Goal: Task Accomplishment & Management: Manage account settings

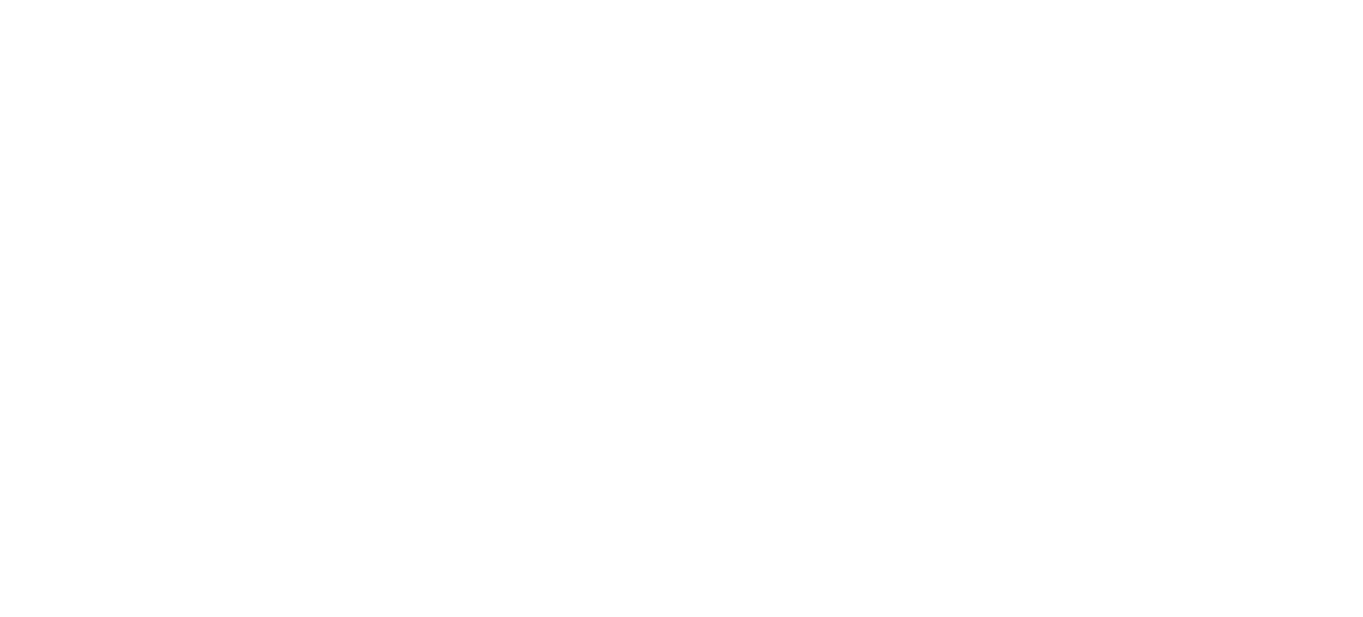
click at [885, 202] on div at bounding box center [681, 308] width 1363 height 617
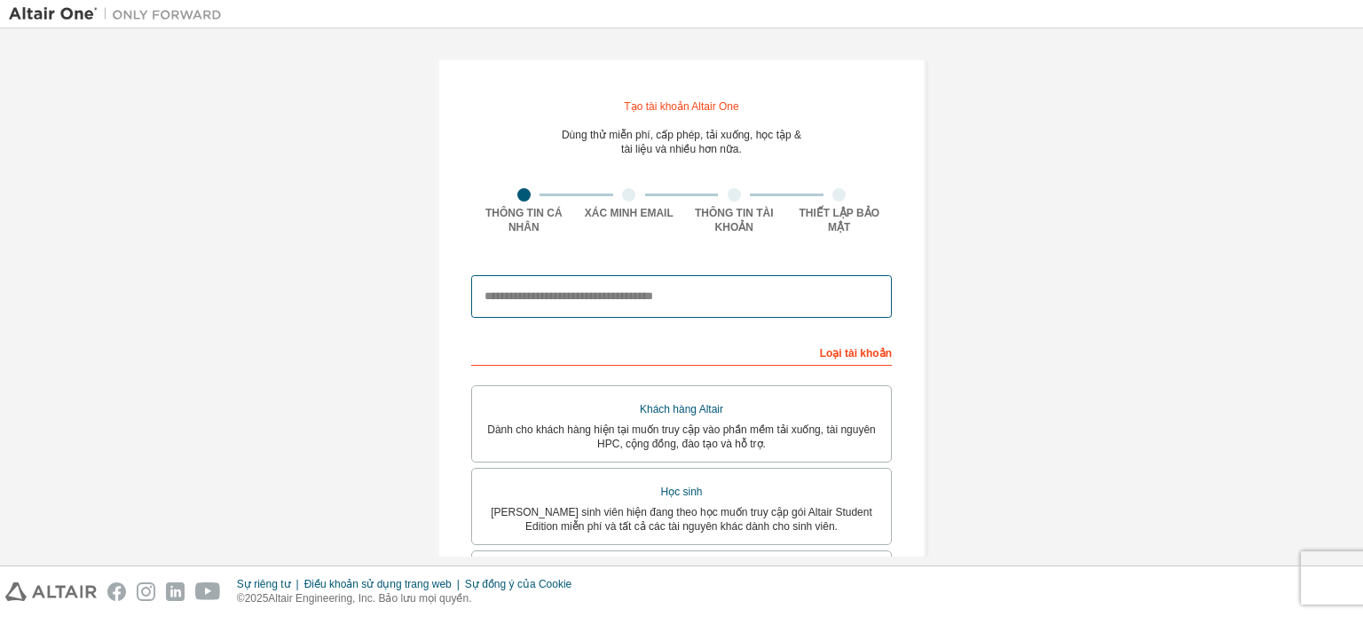
click at [604, 304] on input "email" at bounding box center [681, 296] width 421 height 43
type input "**********"
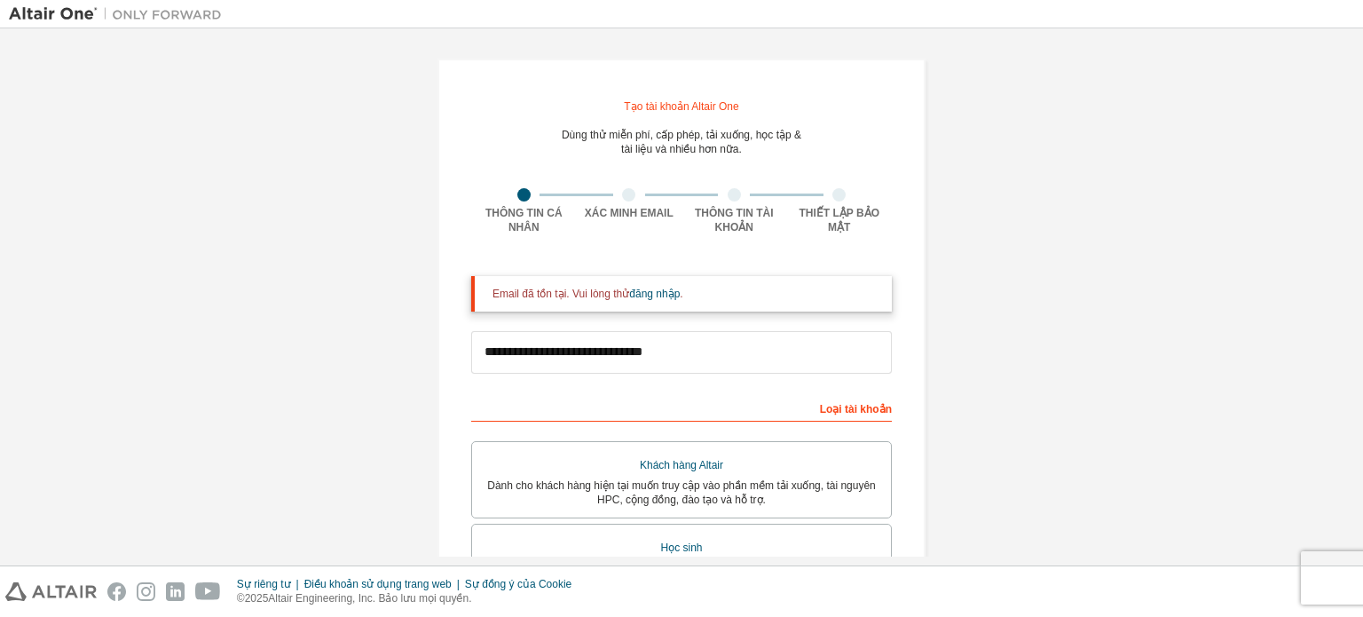
click at [527, 299] on font "Email đã tồn tại. Vui lòng thử" at bounding box center [561, 294] width 137 height 12
click at [645, 297] on font "đăng nhập" at bounding box center [654, 294] width 51 height 12
click at [646, 297] on font "đăng nhập" at bounding box center [654, 294] width 51 height 12
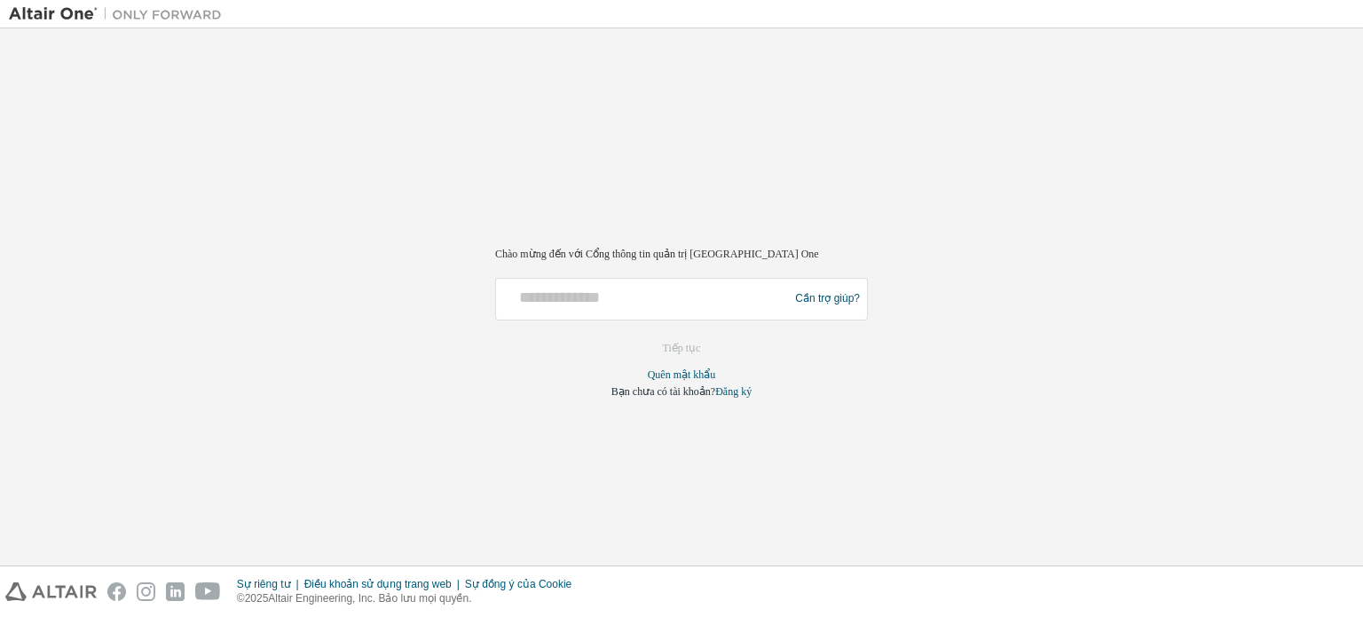
drag, startPoint x: 497, startPoint y: 305, endPoint x: 512, endPoint y: 305, distance: 15.1
click at [509, 305] on div "Cần trợ giúp?" at bounding box center [681, 299] width 373 height 43
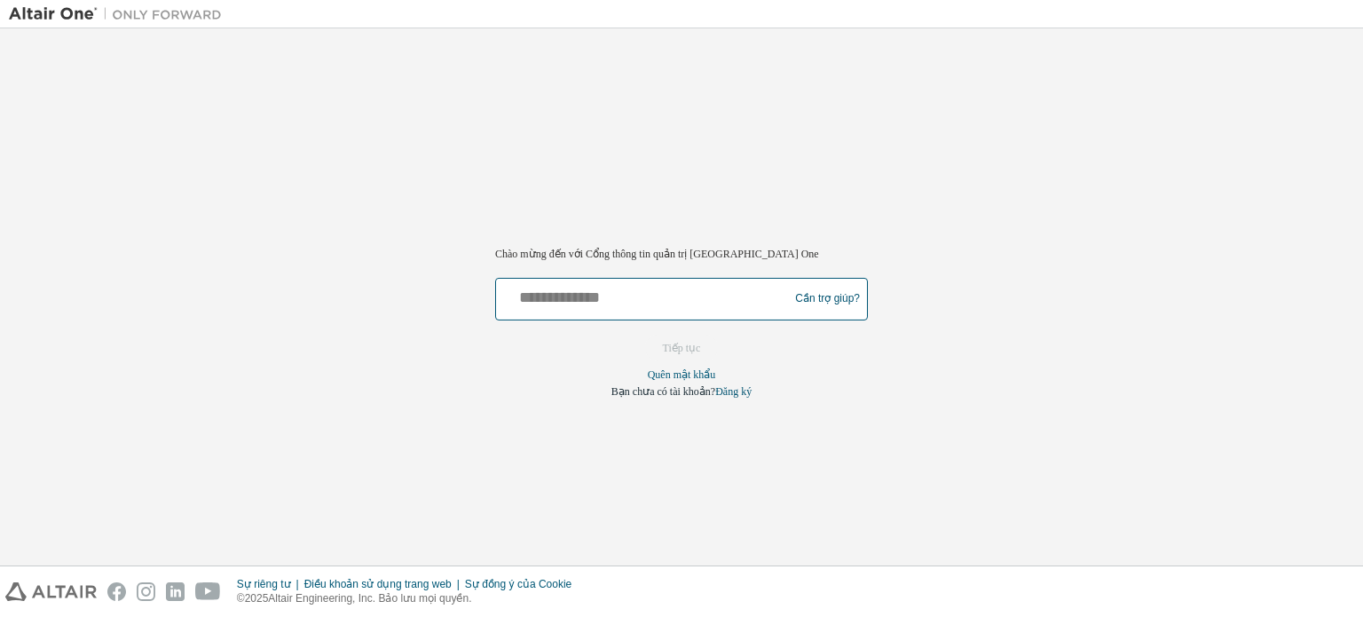
click at [589, 296] on input "text" at bounding box center [644, 295] width 283 height 26
type input "**********"
click at [625, 301] on input "**********" at bounding box center [644, 295] width 283 height 26
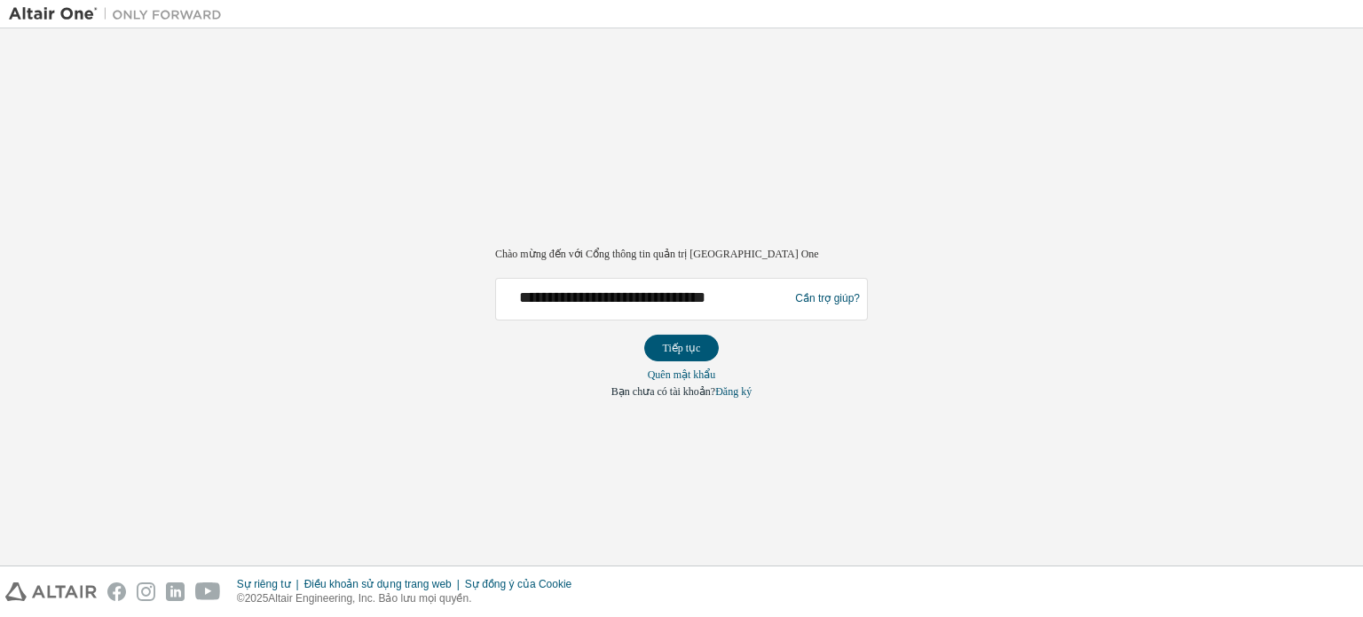
click at [685, 346] on font "Tiếp tục" at bounding box center [682, 348] width 38 height 12
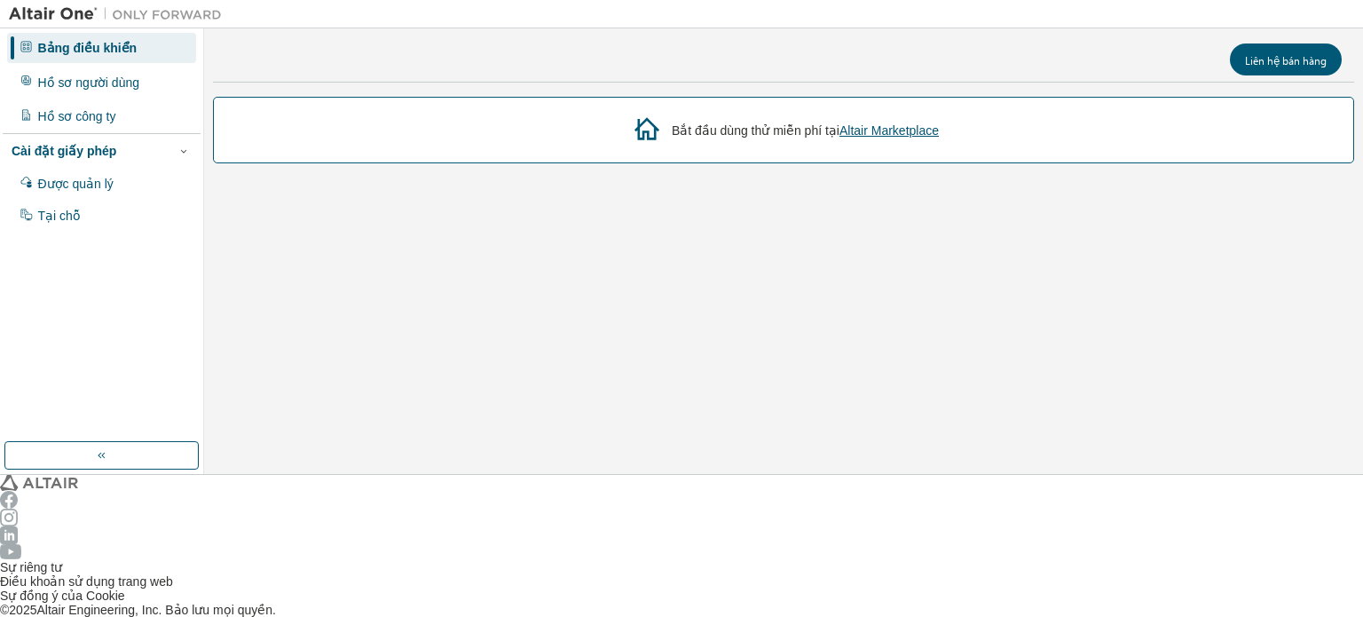
click at [1346, 7] on icon "button" at bounding box center [1346, 7] width 0 height 0
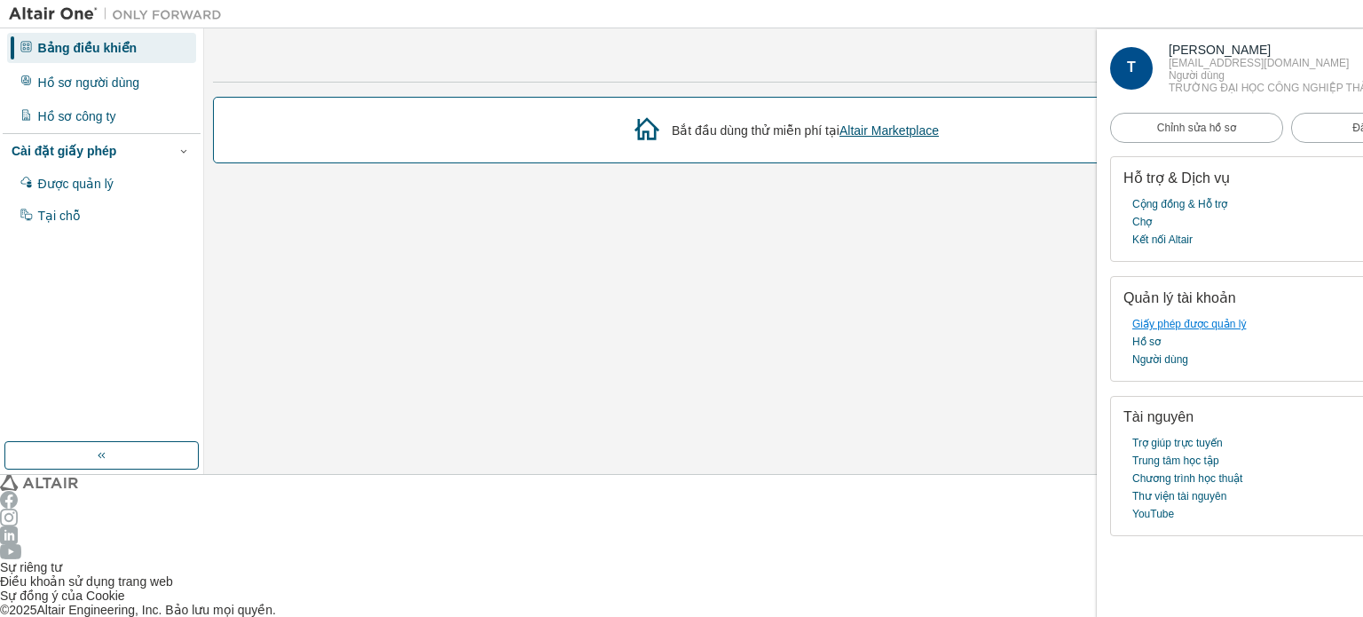
click at [1196, 333] on link "Giấy phép được quản lý" at bounding box center [1190, 324] width 114 height 18
click at [1154, 366] on font "Người dùng" at bounding box center [1161, 359] width 56 height 12
click at [1150, 348] on font "Hồ sơ" at bounding box center [1147, 342] width 28 height 12
click at [1187, 134] on font "Chỉnh sửa hồ sơ" at bounding box center [1197, 128] width 79 height 12
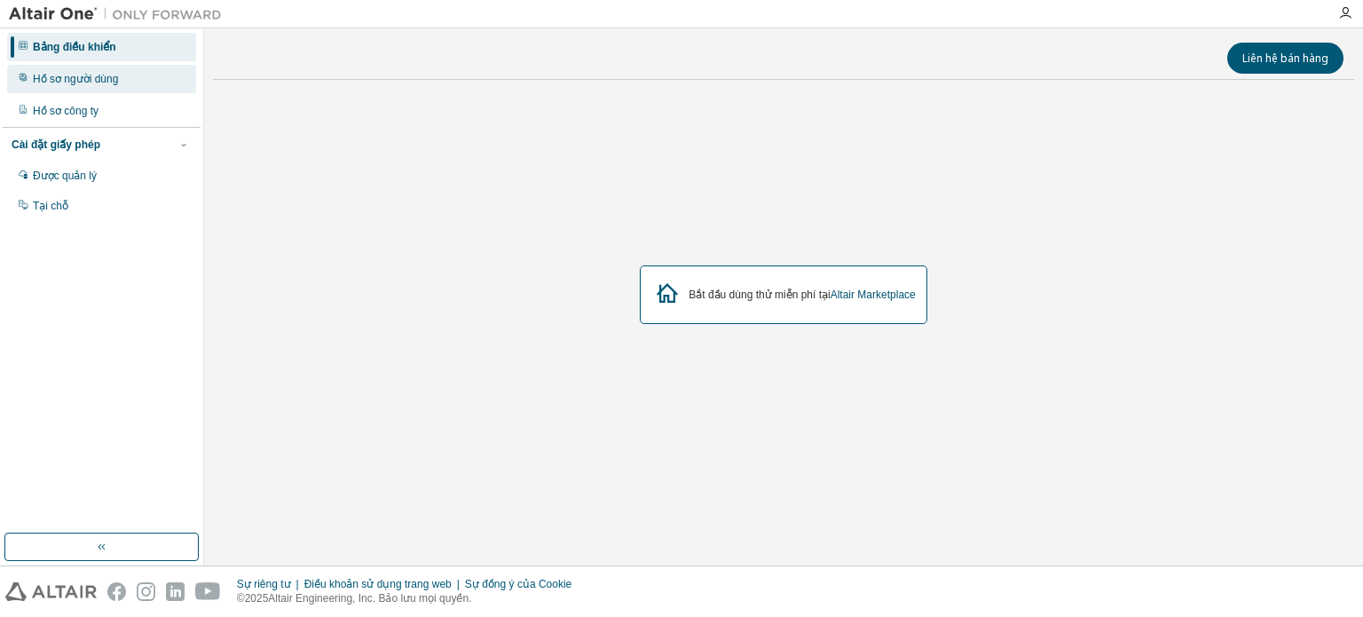
click at [94, 83] on font "Hồ sơ người dùng" at bounding box center [75, 79] width 85 height 12
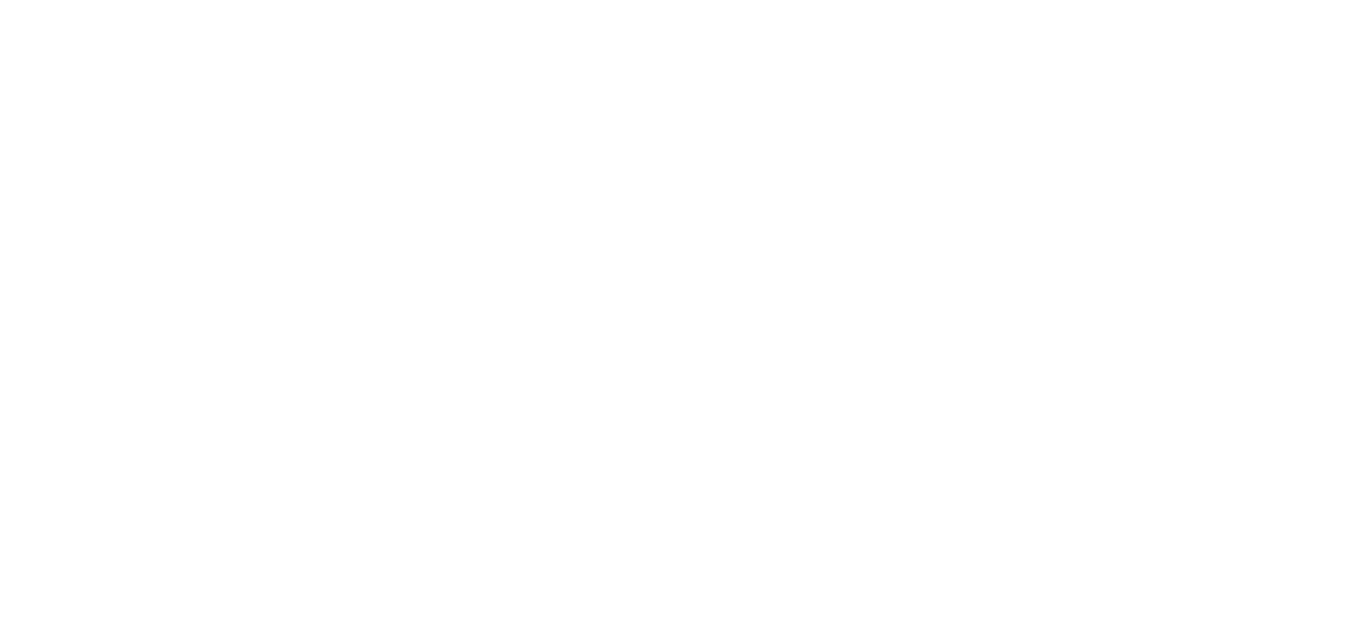
click at [0, 10] on div at bounding box center [681, 308] width 1363 height 617
drag, startPoint x: 202, startPoint y: 75, endPoint x: 675, endPoint y: 187, distance: 485.5
drag, startPoint x: 675, startPoint y: 187, endPoint x: 736, endPoint y: 113, distance: 96.5
click at [755, 116] on div at bounding box center [681, 308] width 1363 height 617
click at [639, 113] on div at bounding box center [681, 308] width 1363 height 617
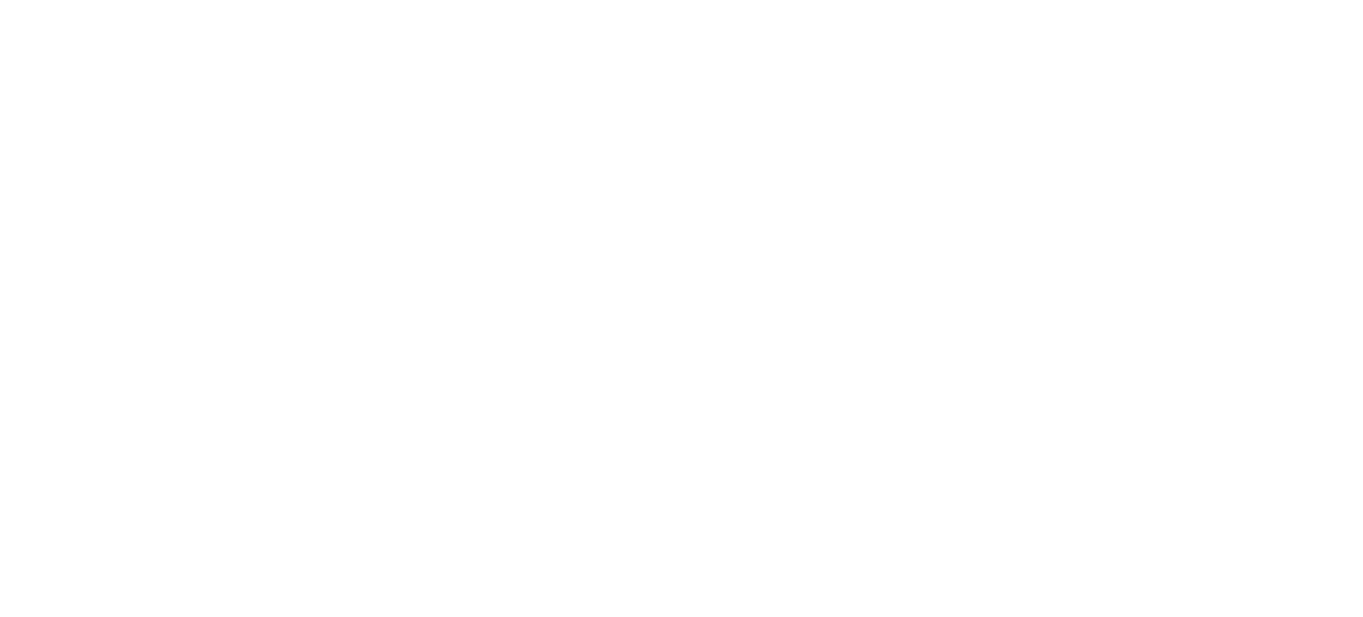
drag, startPoint x: 610, startPoint y: 116, endPoint x: 579, endPoint y: 123, distance: 31.9
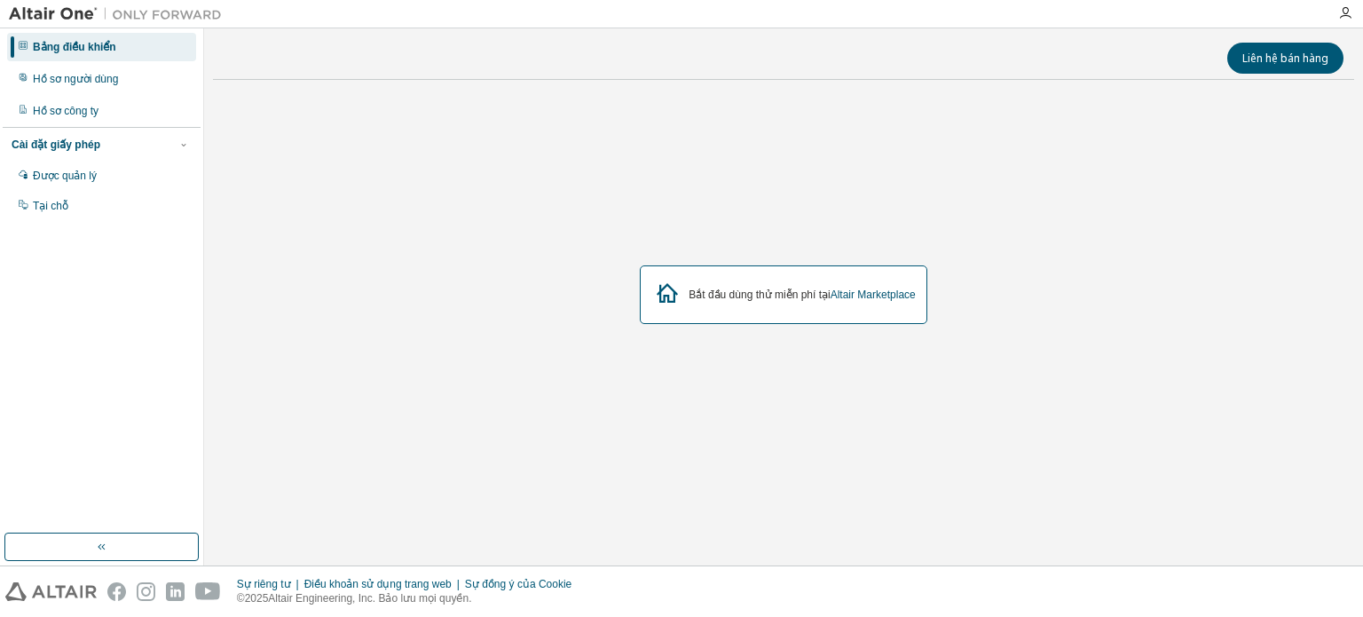
drag, startPoint x: 70, startPoint y: 75, endPoint x: 4, endPoint y: 273, distance: 208.6
click at [4, 273] on div "Bảng điều khiển Hồ sơ người dùng Hồ sơ công ty Cài đặt giấy phép Được quản lý T…" at bounding box center [102, 281] width 198 height 500
drag, startPoint x: 83, startPoint y: 75, endPoint x: 70, endPoint y: 76, distance: 13.3
click at [70, 76] on font "Hồ sơ người dùng" at bounding box center [75, 79] width 85 height 12
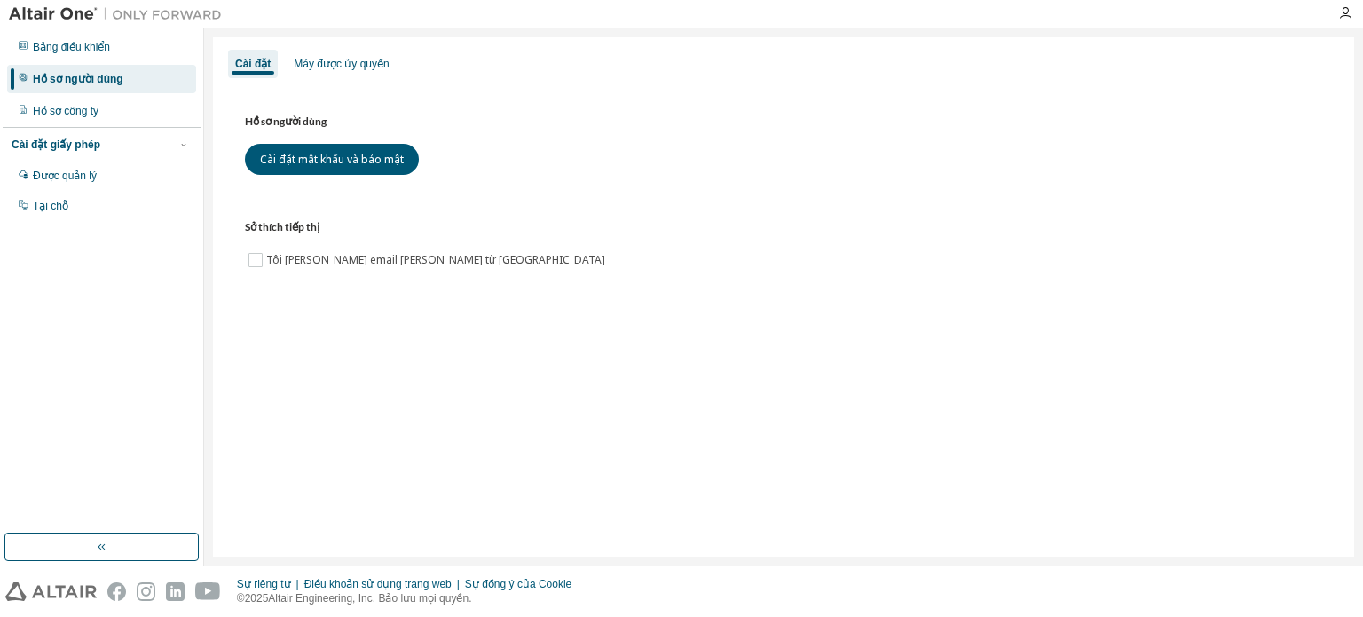
drag, startPoint x: 110, startPoint y: 88, endPoint x: 20, endPoint y: 278, distance: 210.4
click at [20, 278] on div "Bảng điều khiển Hồ sơ người dùng Hồ sơ công ty Cài đặt giấy phép Được quản lý T…" at bounding box center [102, 281] width 198 height 500
click at [331, 54] on div "Máy được ủy quyền" at bounding box center [341, 64] width 109 height 28
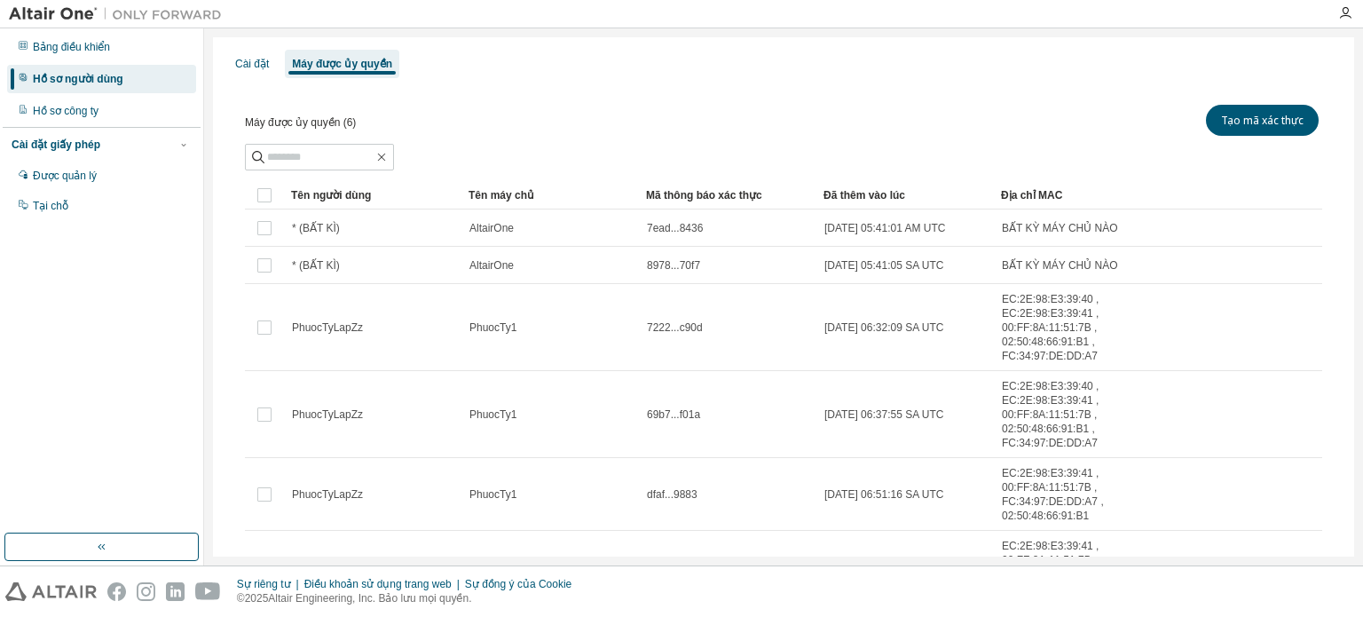
click at [92, 87] on div "Hồ sơ người dùng" at bounding box center [101, 79] width 189 height 28
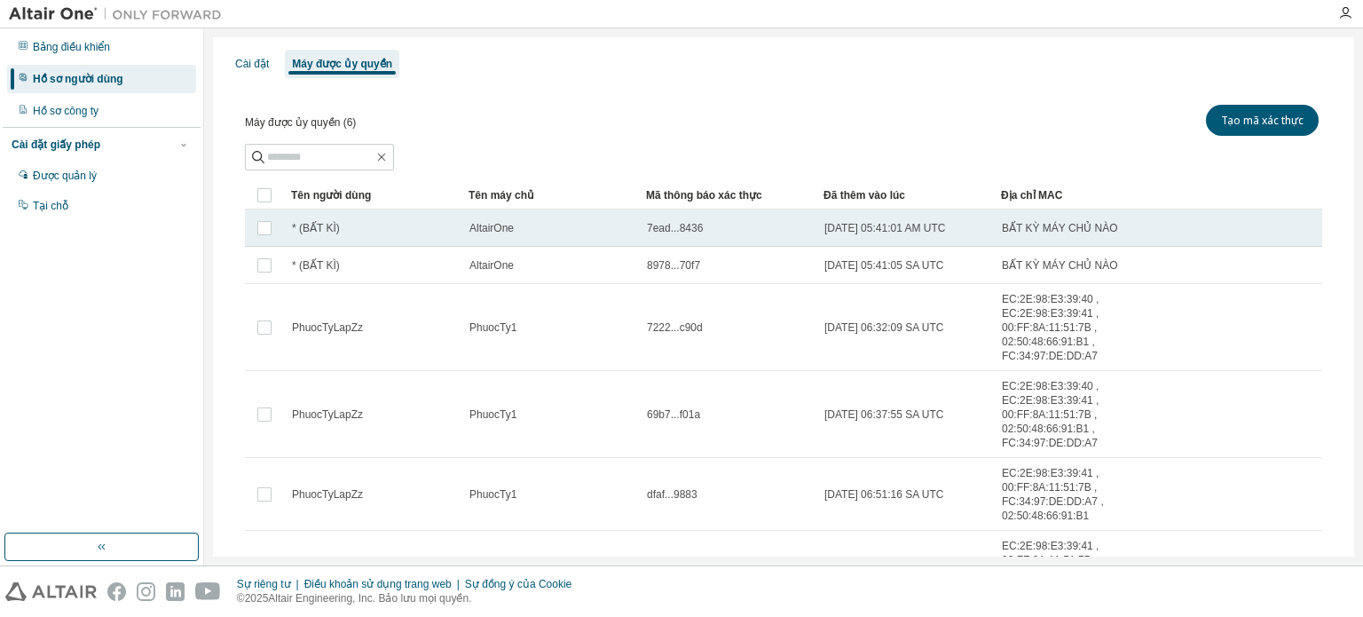
click at [263, 239] on td at bounding box center [264, 227] width 39 height 37
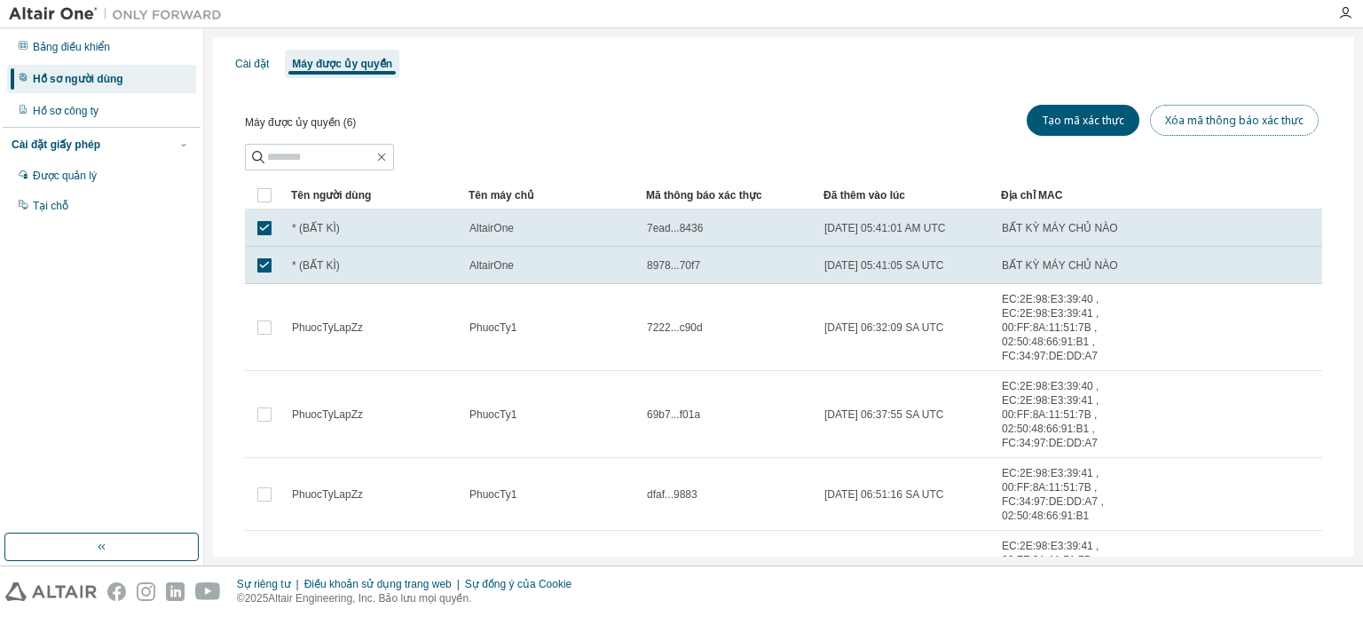
click at [1193, 130] on button "Xóa mã thông báo xác thực" at bounding box center [1234, 120] width 169 height 31
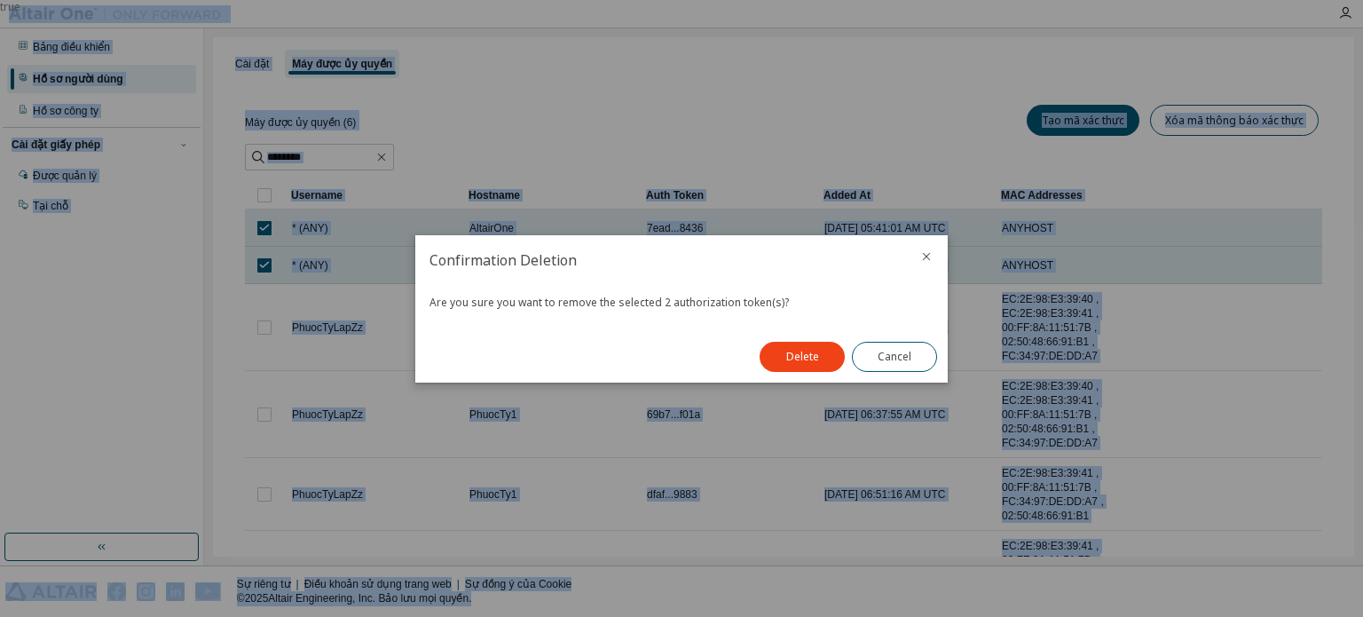
click at [1193, 130] on div "true" at bounding box center [681, 308] width 1363 height 617
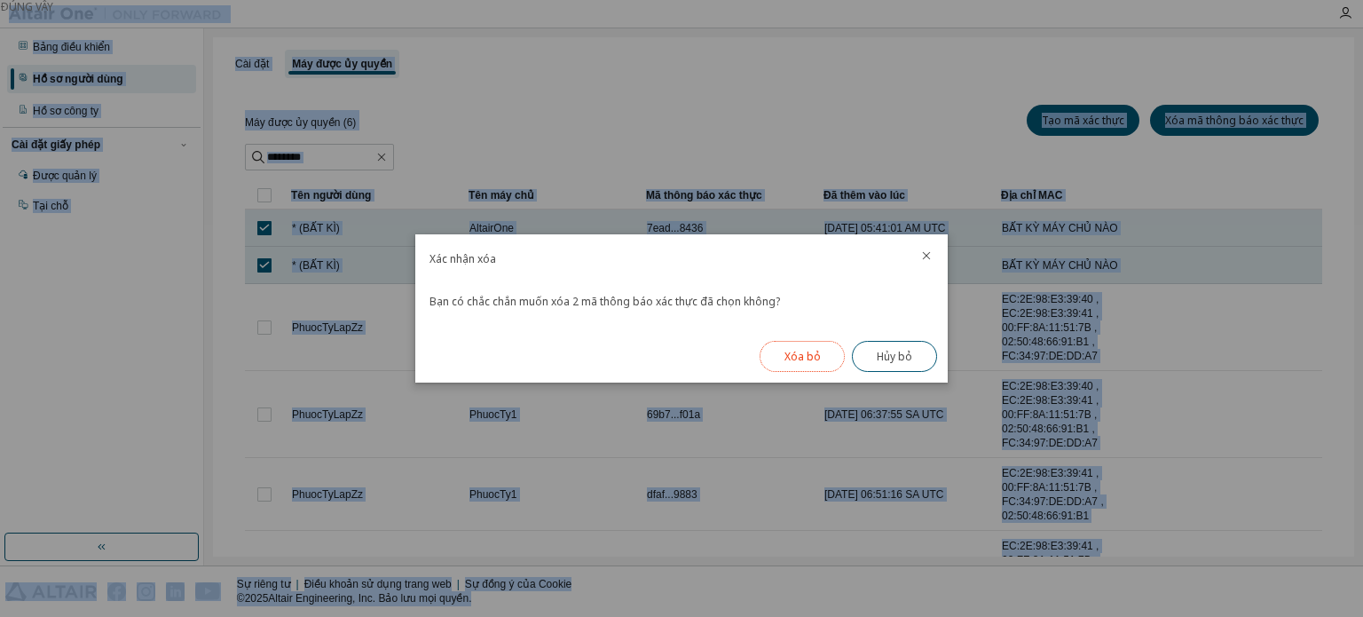
click at [824, 349] on button "Xóa bỏ" at bounding box center [802, 356] width 85 height 31
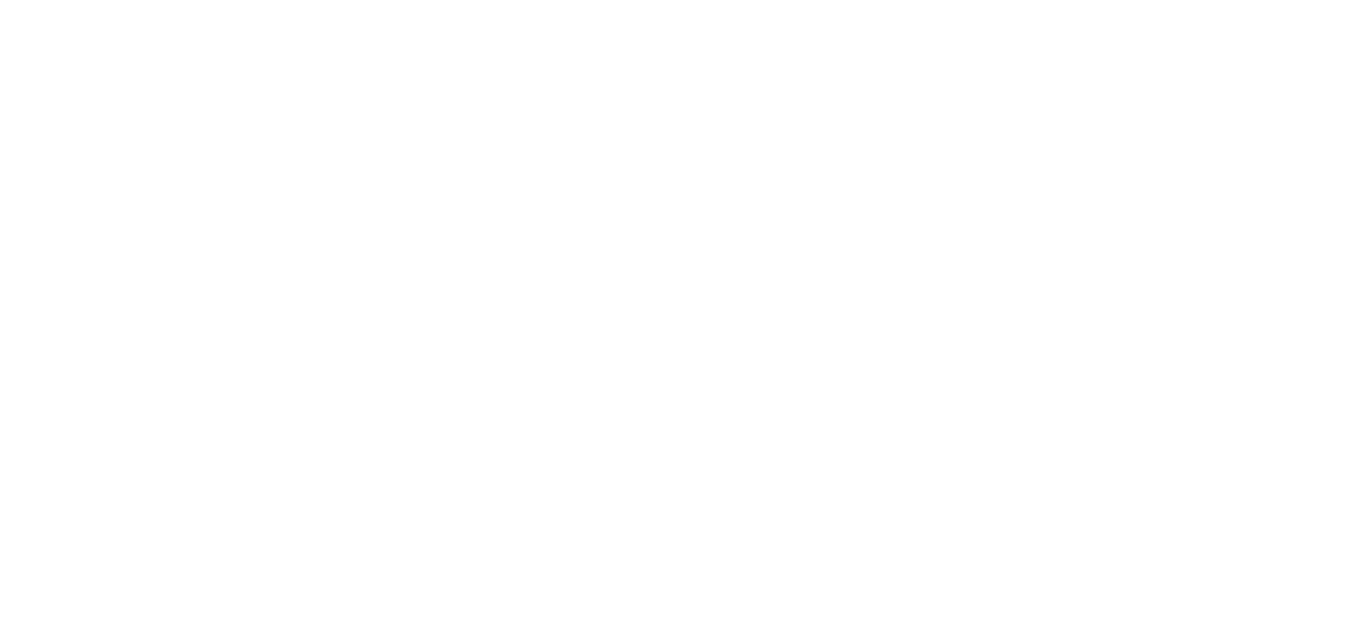
click at [824, 349] on div at bounding box center [681, 308] width 1363 height 617
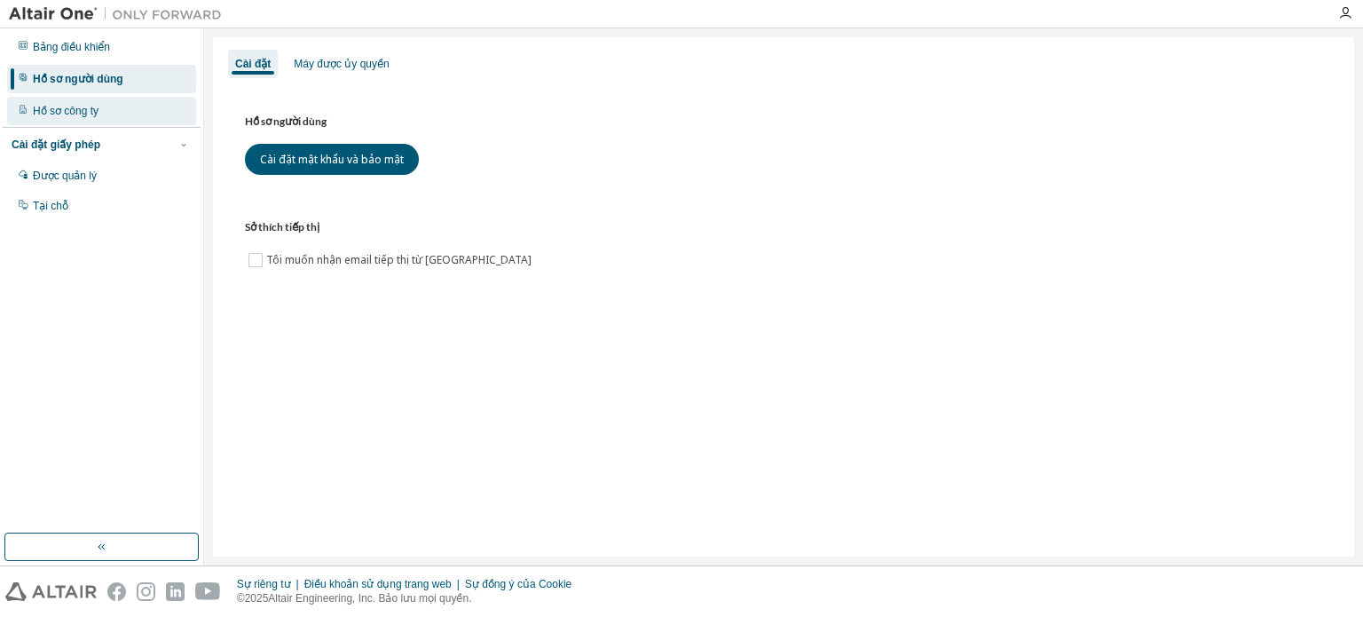
click at [90, 119] on div "Hồ sơ công ty" at bounding box center [101, 111] width 189 height 28
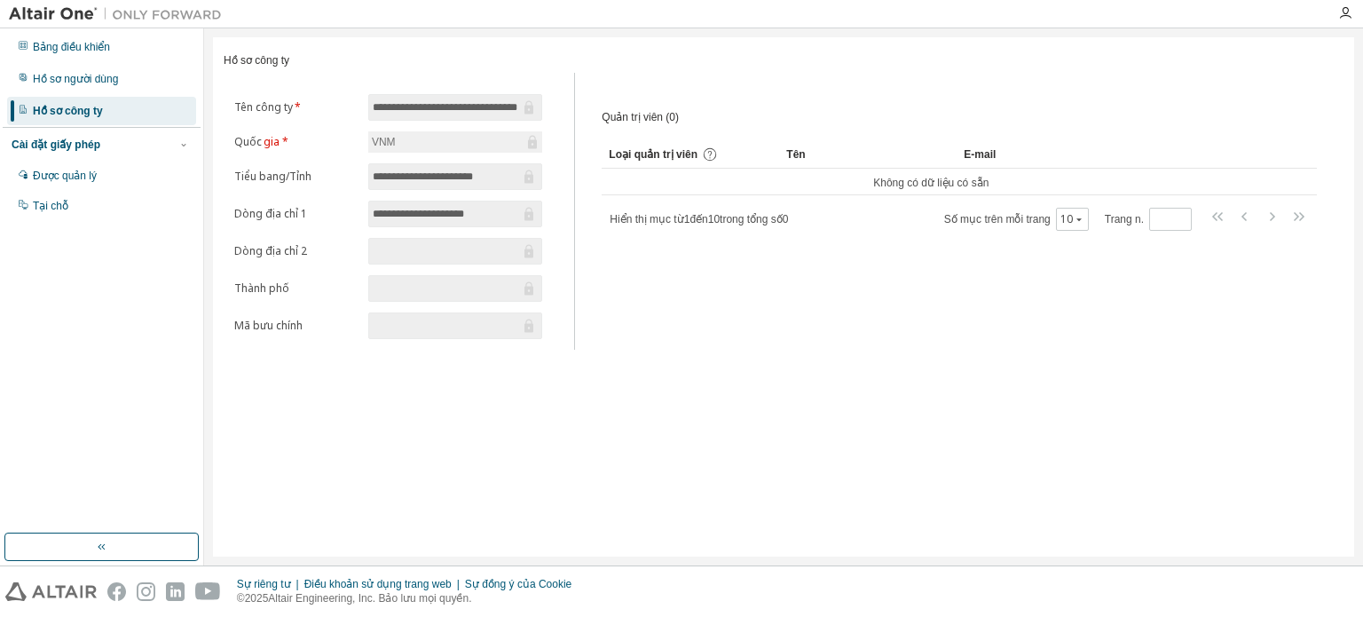
click at [454, 101] on span "**********" at bounding box center [455, 107] width 174 height 27
click at [520, 115] on icon at bounding box center [529, 108] width 18 height 18
click at [390, 249] on input "text" at bounding box center [446, 251] width 147 height 18
drag, startPoint x: 391, startPoint y: 273, endPoint x: 0, endPoint y: 130, distance: 416.2
click at [383, 273] on form "**********" at bounding box center [388, 216] width 308 height 245
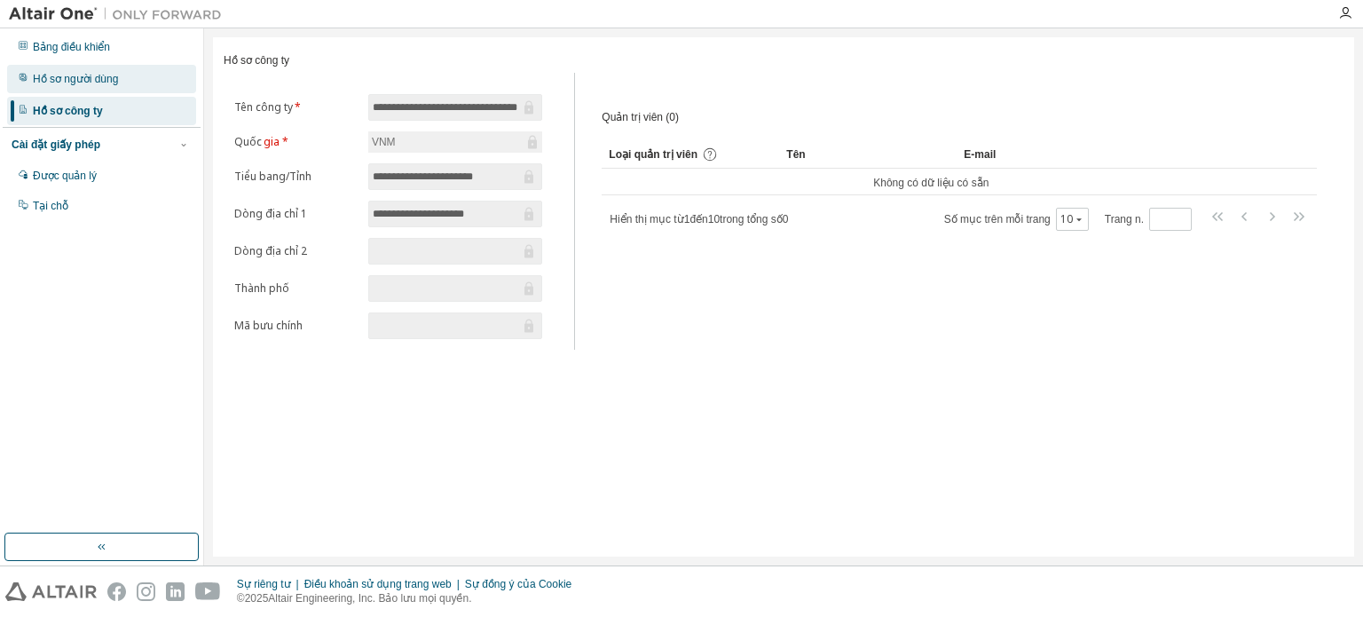
click at [87, 83] on font "Hồ sơ người dùng" at bounding box center [75, 79] width 85 height 12
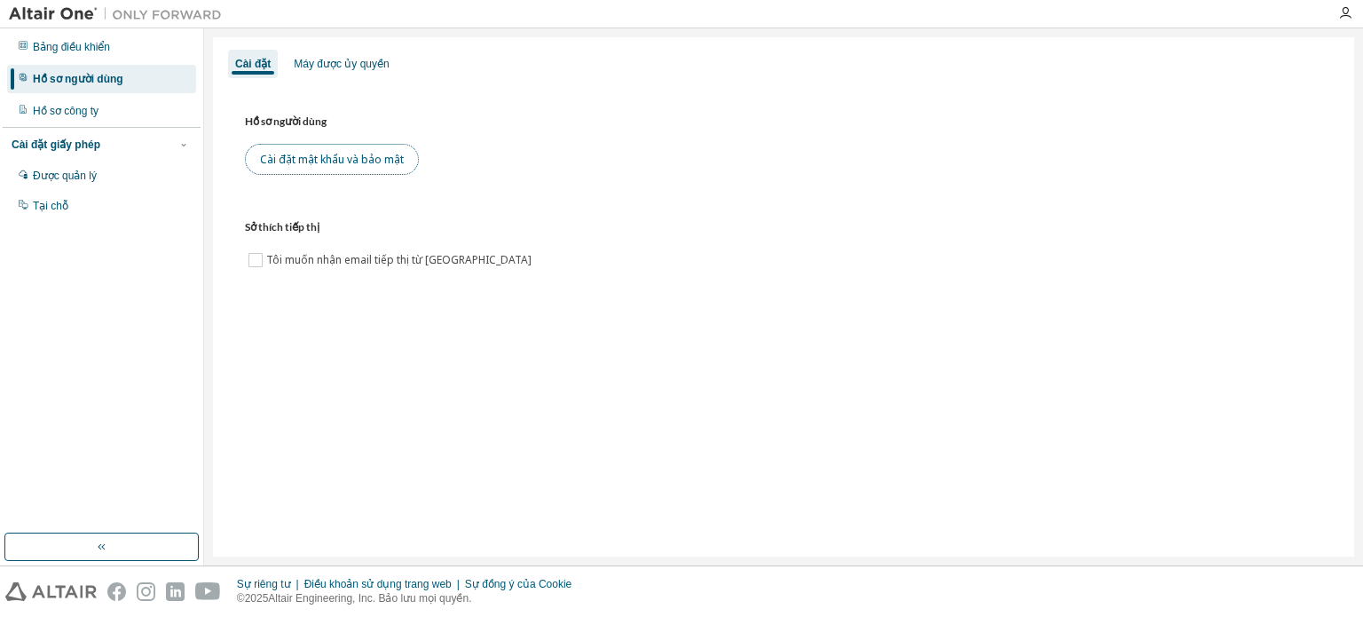
click at [298, 152] on font "Cài đặt mật khẩu và bảo mật" at bounding box center [332, 159] width 144 height 15
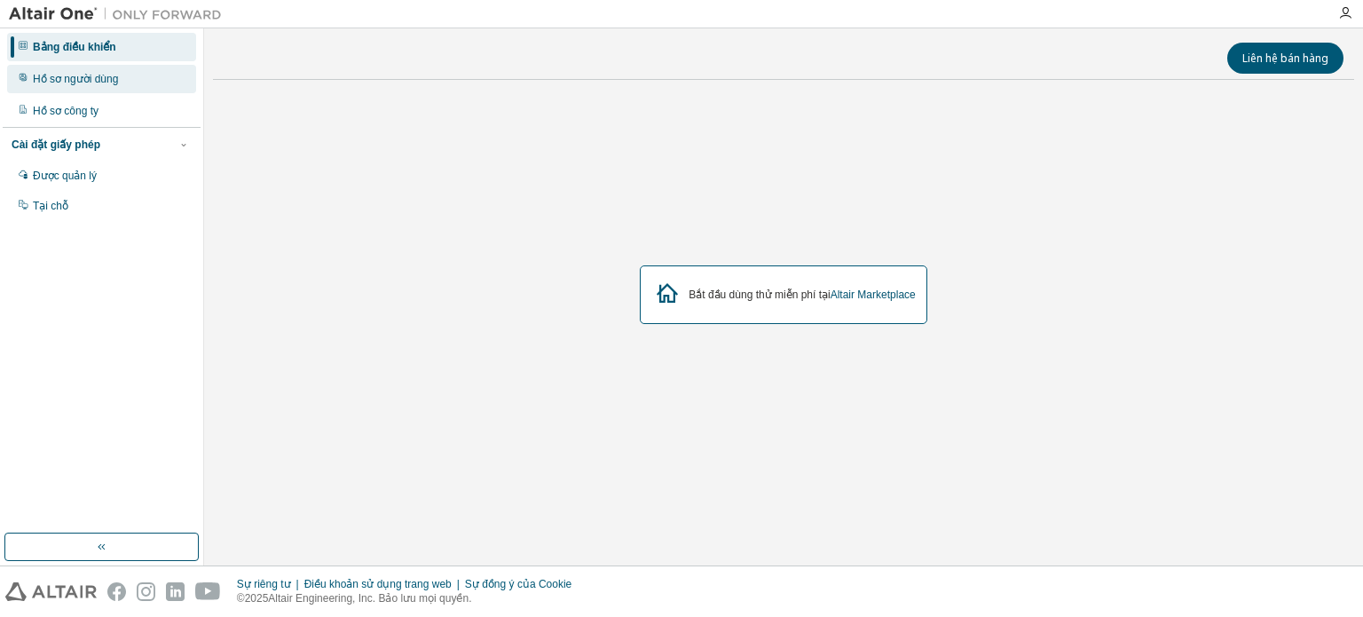
drag, startPoint x: 107, startPoint y: 92, endPoint x: 131, endPoint y: 75, distance: 29.8
click at [131, 75] on div "Hồ sơ người dùng" at bounding box center [101, 79] width 189 height 28
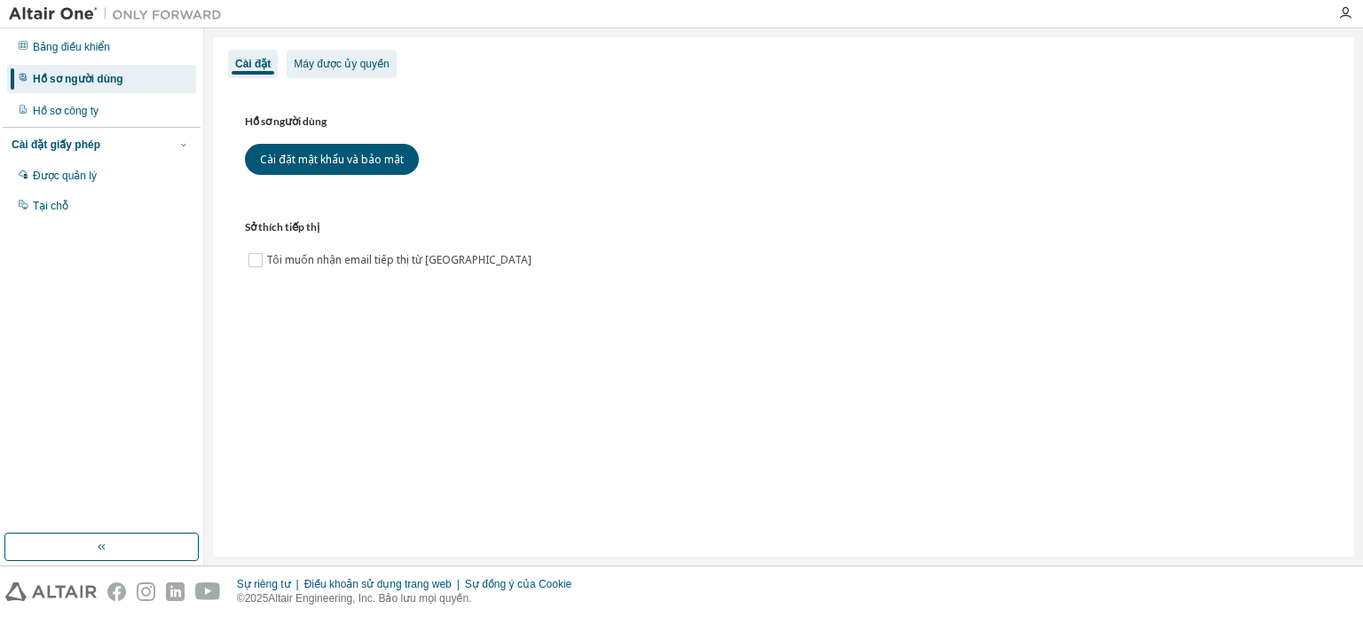
click at [359, 70] on font "Máy được ủy quyền" at bounding box center [341, 64] width 95 height 12
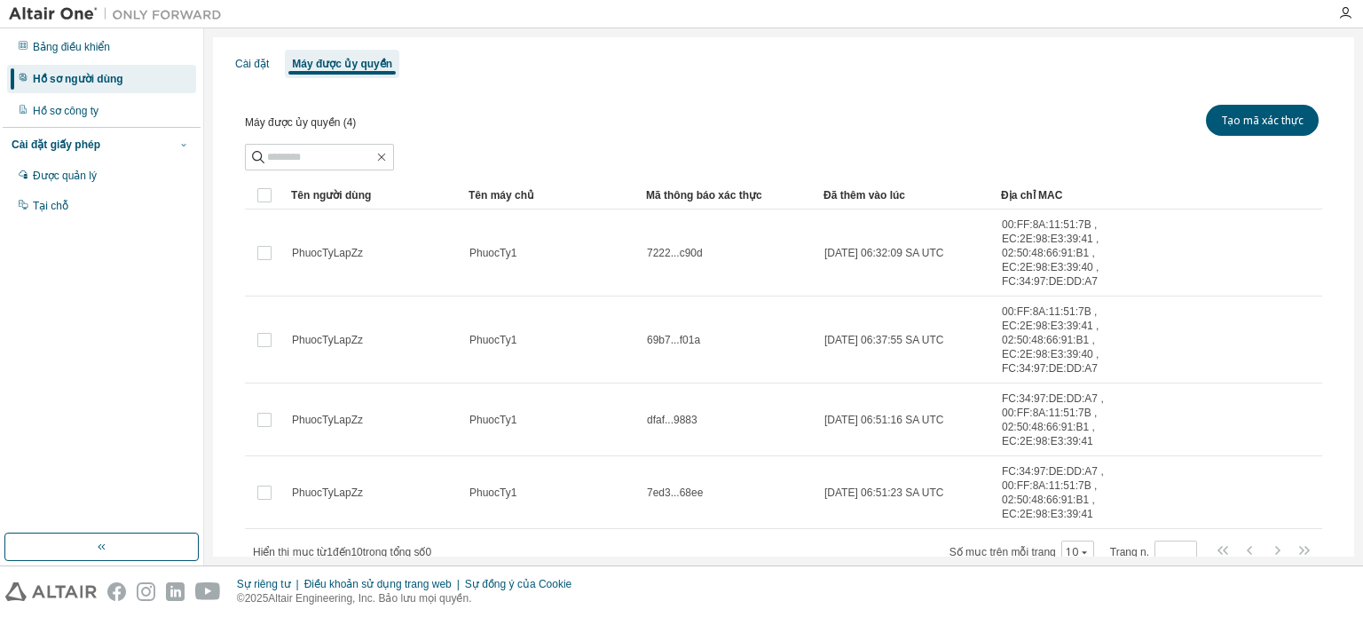
click at [183, 141] on icon "button" at bounding box center [183, 144] width 11 height 11
click at [174, 145] on div "Cài đặt giấy phép" at bounding box center [102, 145] width 180 height 16
click at [106, 179] on div "Được quản lý" at bounding box center [101, 176] width 189 height 28
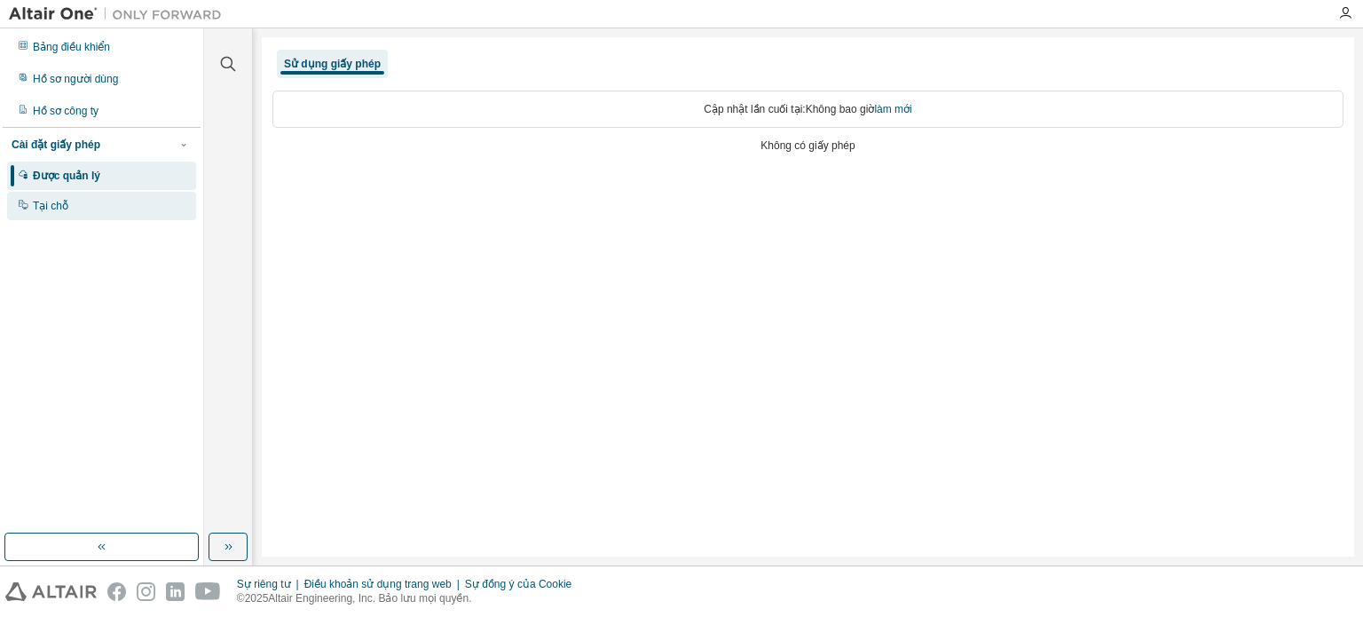
click at [74, 193] on div "Tại chỗ" at bounding box center [101, 206] width 189 height 28
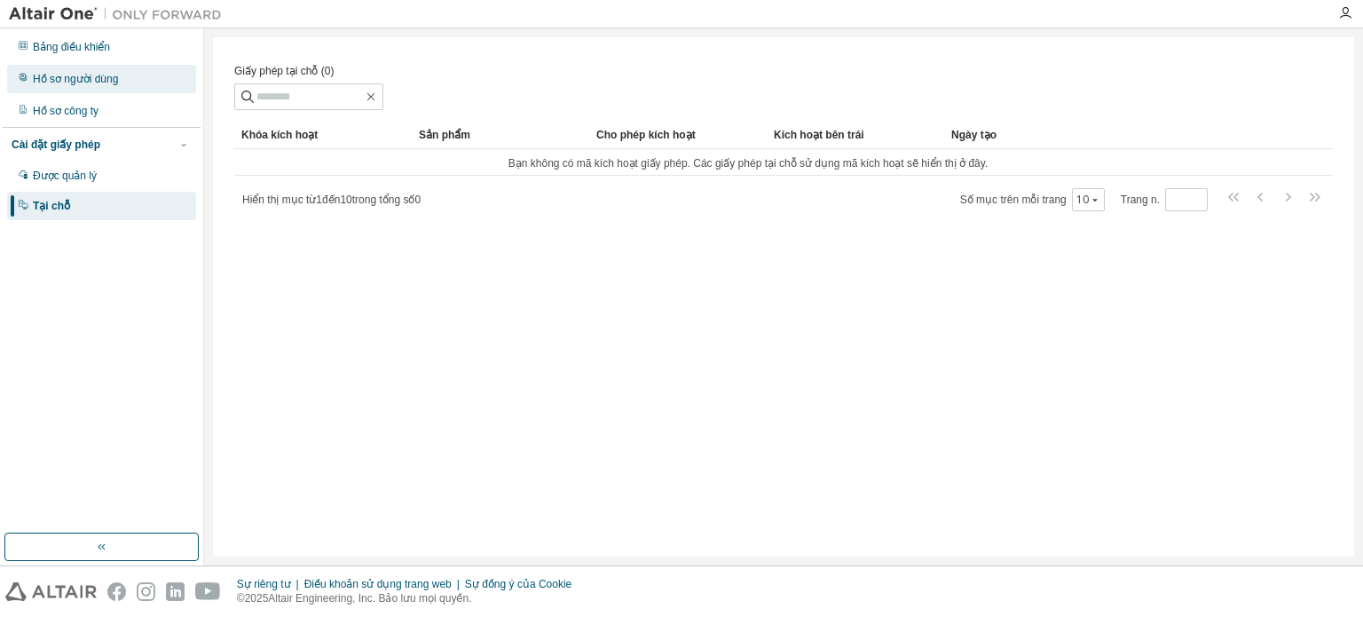
click at [94, 86] on div "Hồ sơ người dùng" at bounding box center [101, 79] width 189 height 28
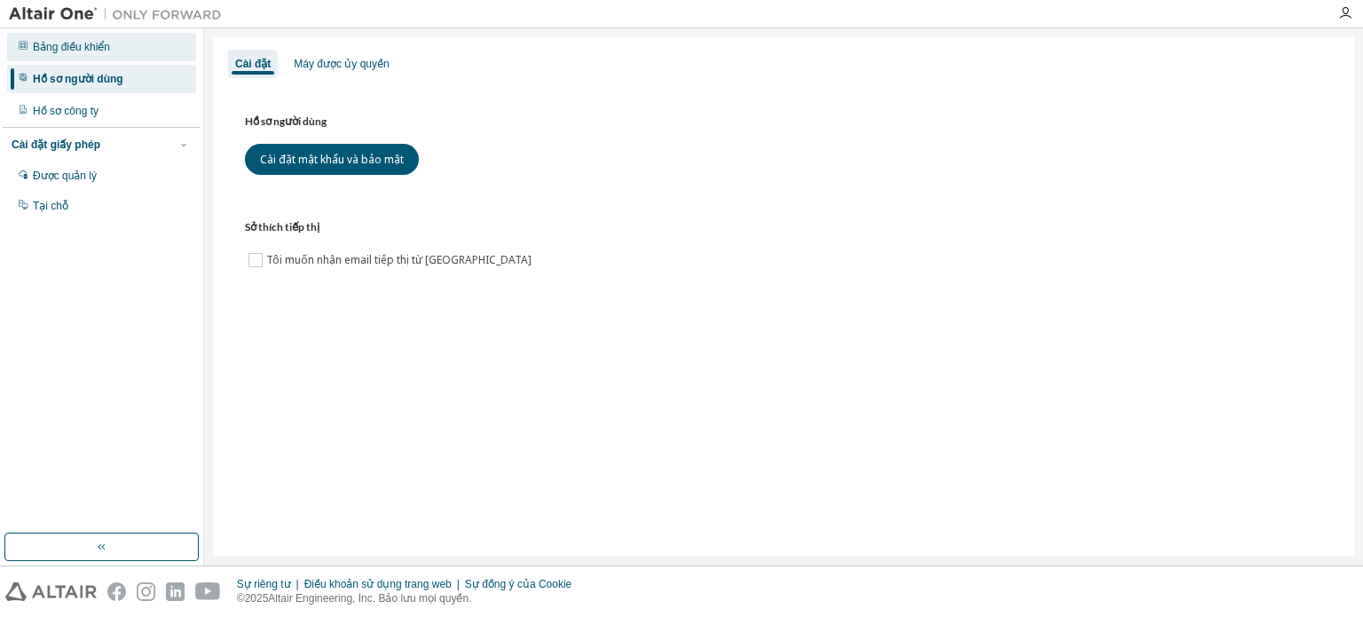
click at [98, 42] on font "Bảng điều khiển" at bounding box center [71, 47] width 77 height 12
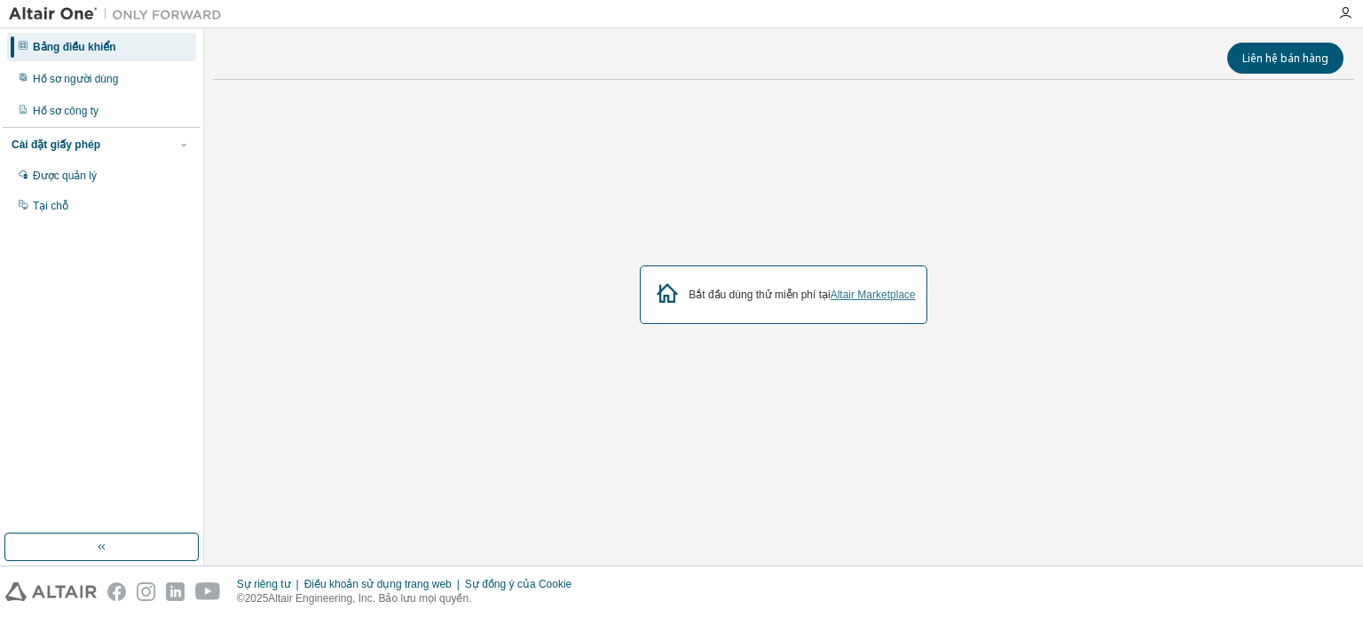
click at [873, 294] on font "Altair Marketplace" at bounding box center [873, 294] width 85 height 12
click at [849, 295] on font "Altair Marketplace" at bounding box center [873, 294] width 85 height 12
click at [84, 177] on font "Được quản lý" at bounding box center [65, 176] width 64 height 12
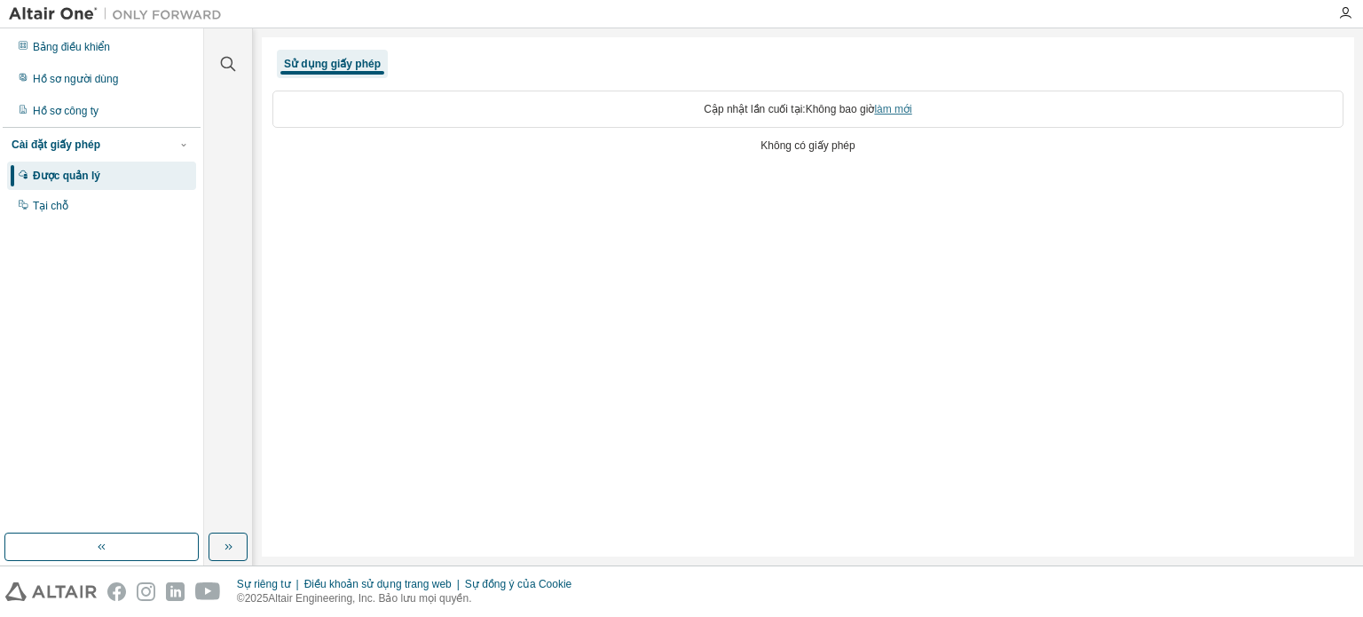
click at [898, 107] on font "làm mới" at bounding box center [892, 109] width 37 height 12
click at [898, 109] on font "làm mới" at bounding box center [892, 109] width 37 height 12
click at [893, 114] on font "làm mới" at bounding box center [892, 109] width 37 height 12
click at [894, 106] on font "làm mới" at bounding box center [892, 109] width 37 height 12
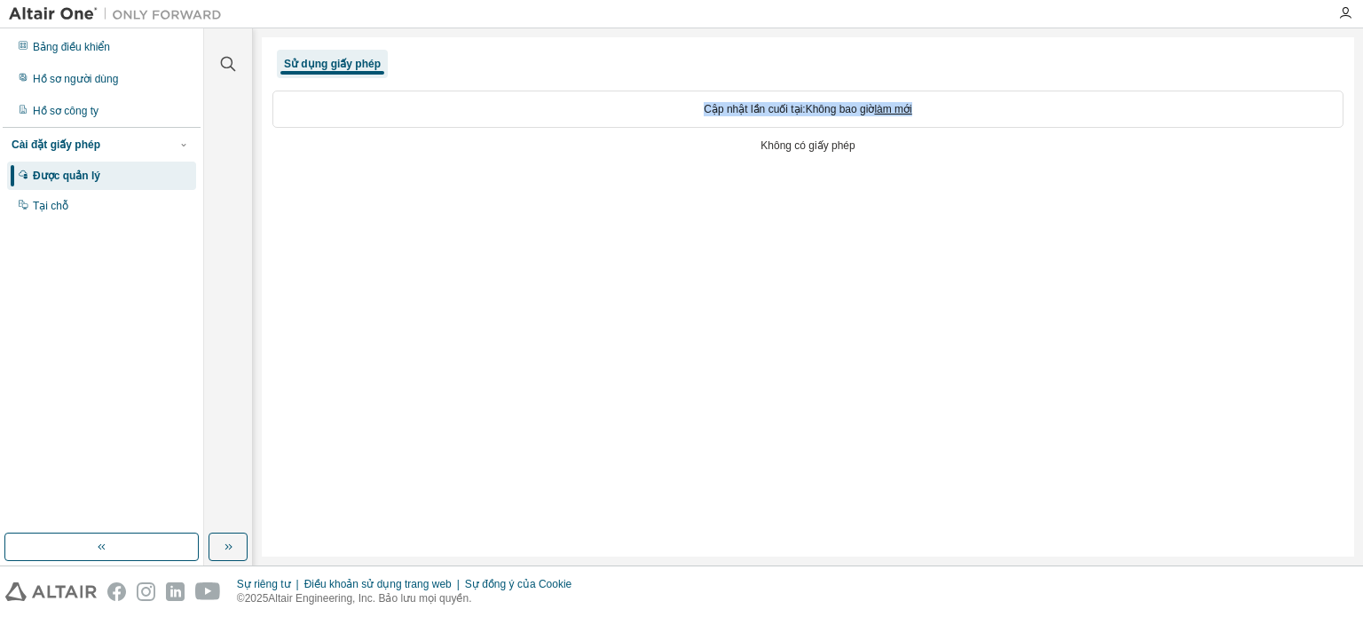
click at [894, 106] on font "làm mới" at bounding box center [892, 109] width 37 height 12
drag, startPoint x: 873, startPoint y: 247, endPoint x: 882, endPoint y: 184, distance: 63.6
click at [879, 232] on div "Sử dụng giấy phép Cập nhật lần cuối tại: Không bao giờ làm mới Không có giấy ph…" at bounding box center [808, 296] width 1093 height 519
click at [897, 104] on font "làm mới" at bounding box center [892, 109] width 37 height 12
click at [63, 200] on font "Tại chỗ" at bounding box center [51, 206] width 36 height 12
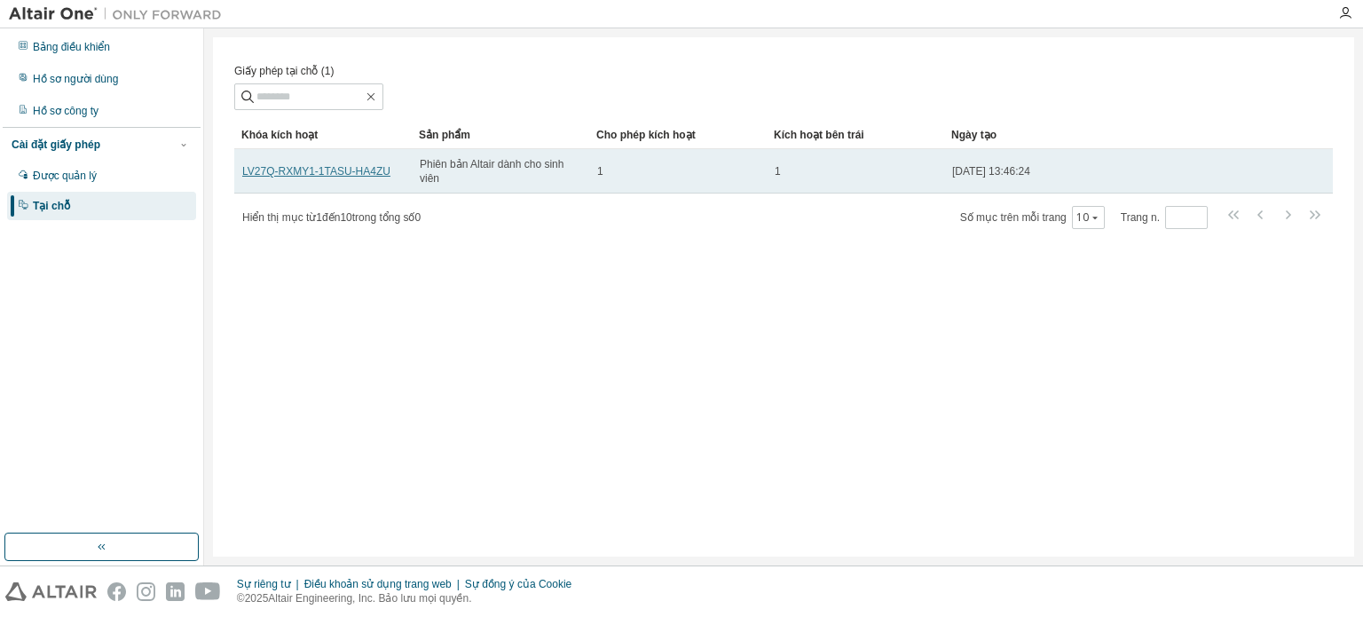
click at [370, 178] on font "LV27Q-RXMY1-1TASU-HA4ZU" at bounding box center [316, 171] width 148 height 12
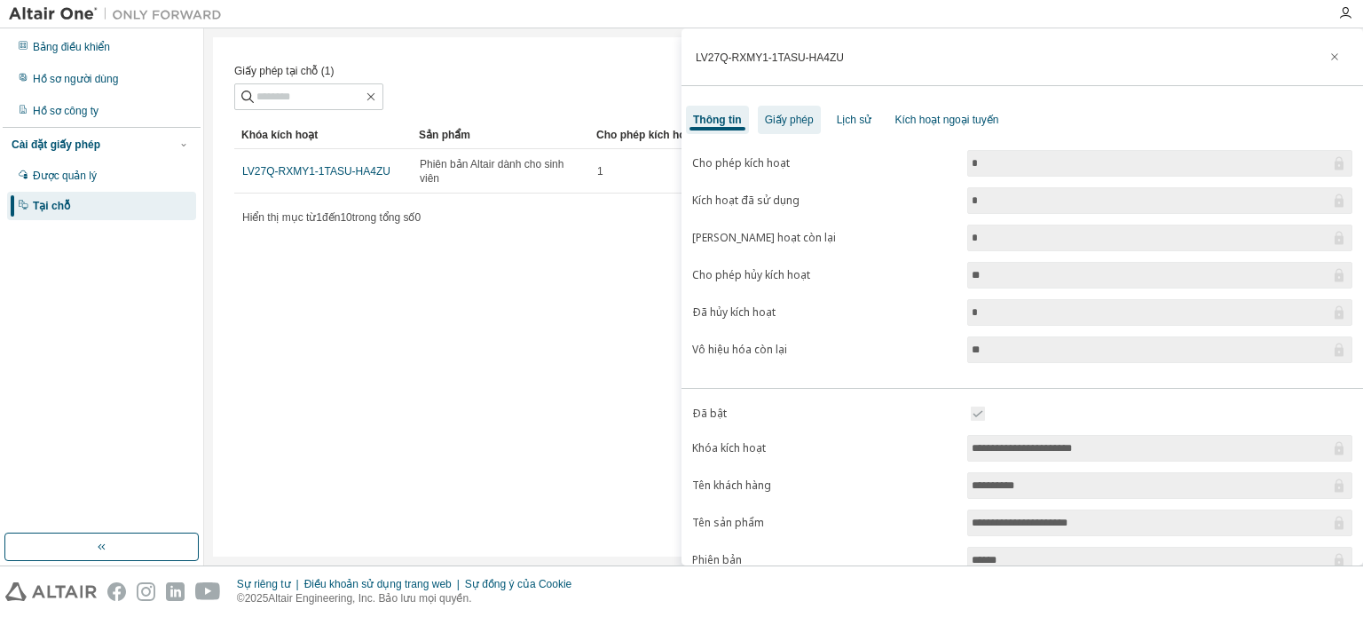
click at [777, 114] on font "Giấy phép" at bounding box center [789, 120] width 49 height 12
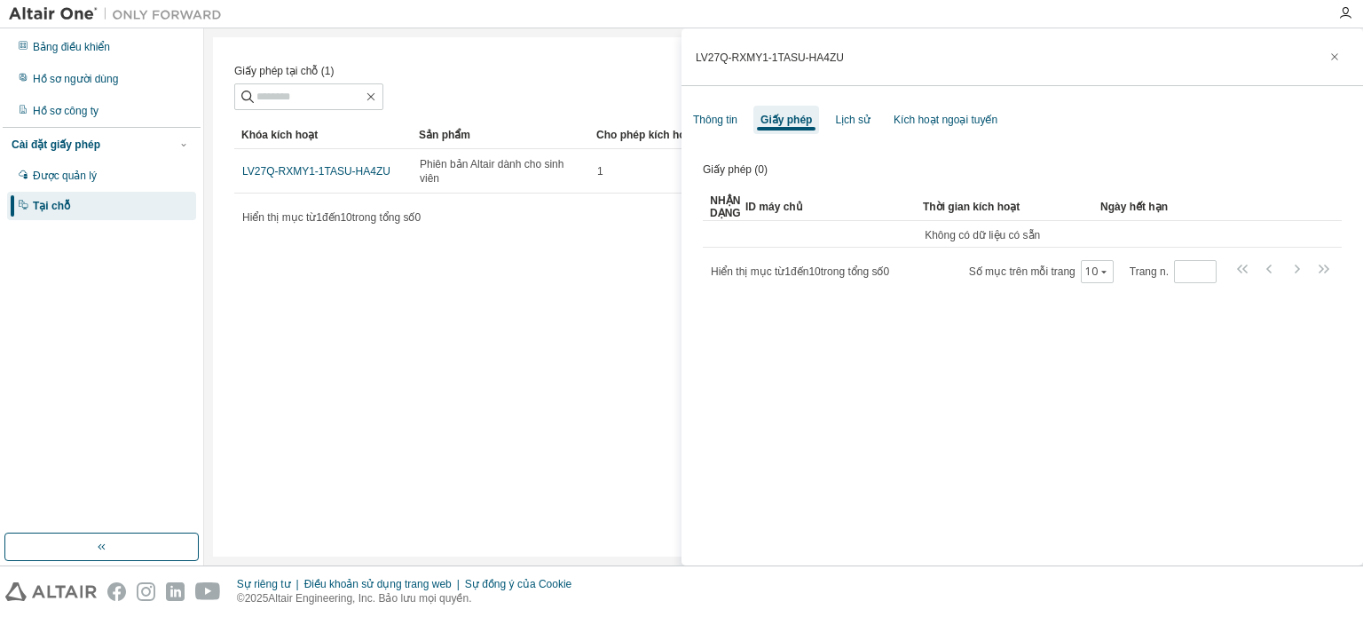
click at [573, 329] on div "Giấy phép tại chỗ (1) Thông thoáng Trọng tải Cứu Lưu dưới dạng Cánh đồng Người …" at bounding box center [784, 296] width 1142 height 519
click at [1329, 52] on icon "button" at bounding box center [1335, 57] width 12 height 14
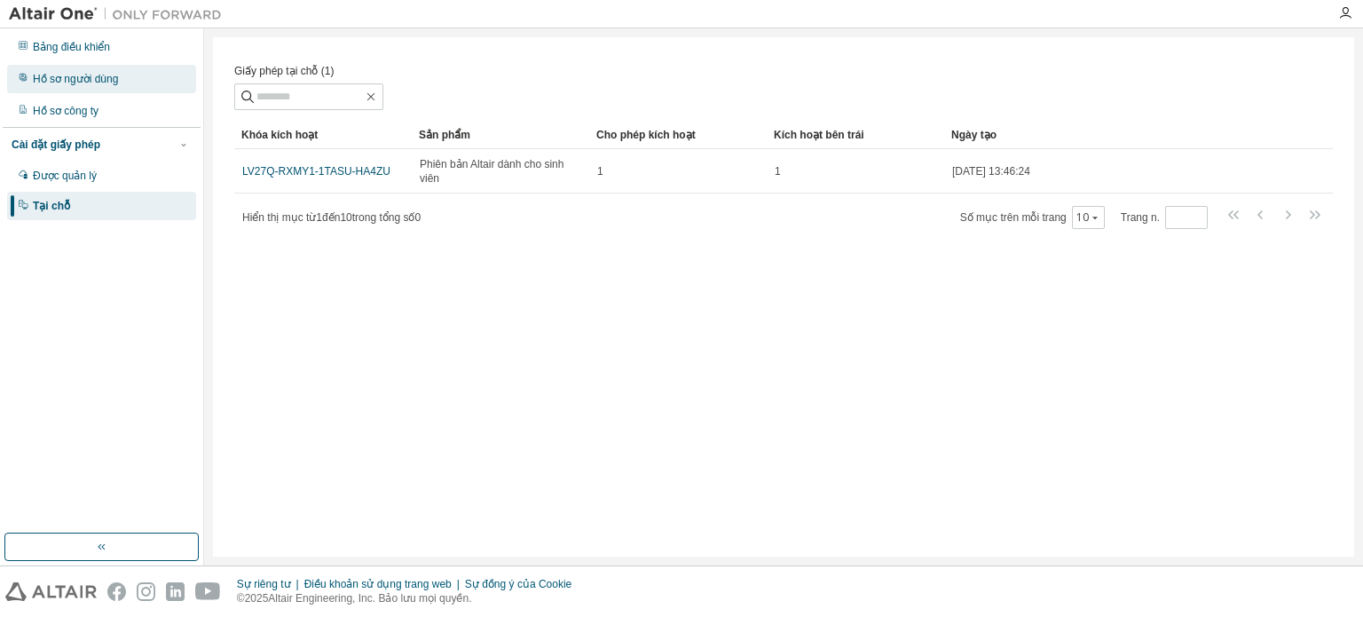
click at [62, 81] on font "Hồ sơ người dùng" at bounding box center [75, 79] width 85 height 12
